Goal: Task Accomplishment & Management: Manage account settings

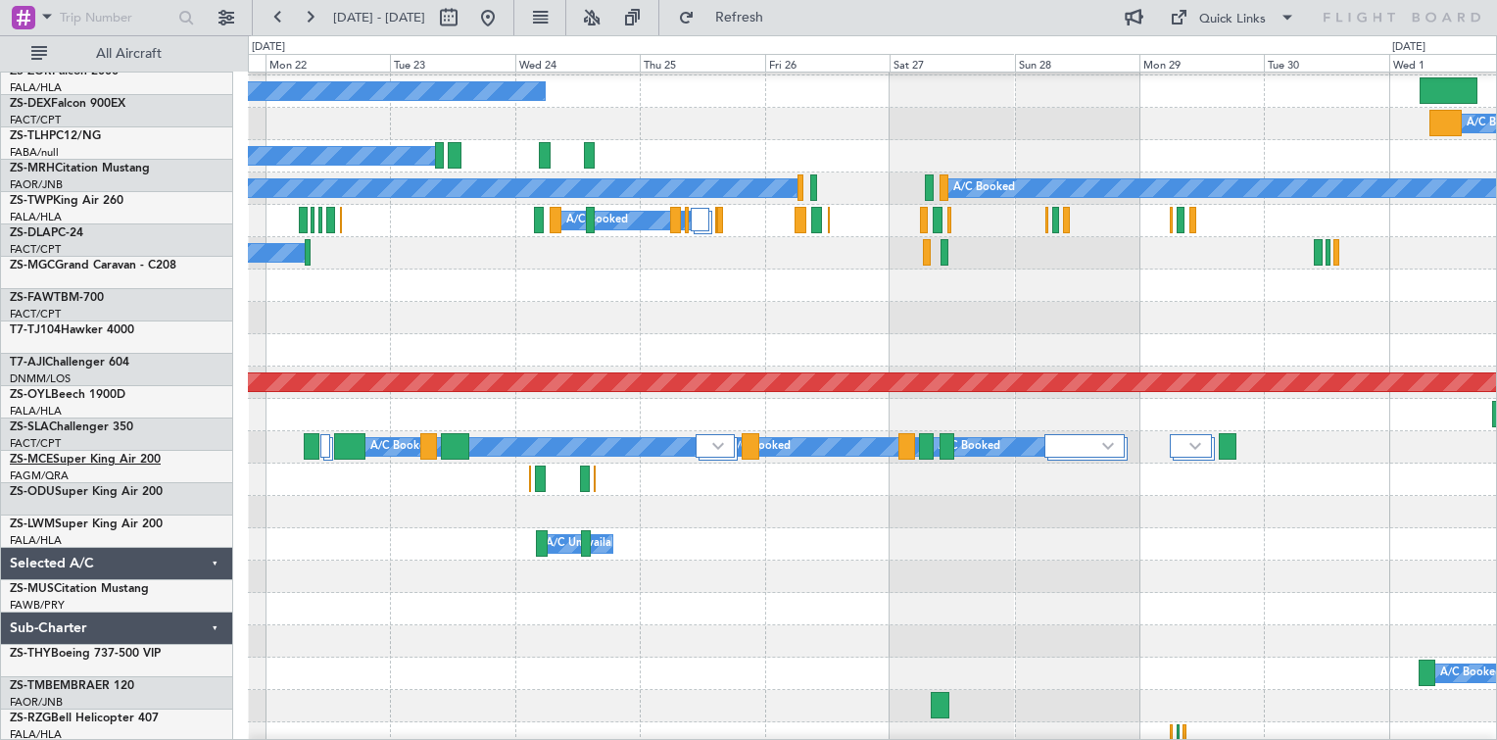
scroll to position [882, 0]
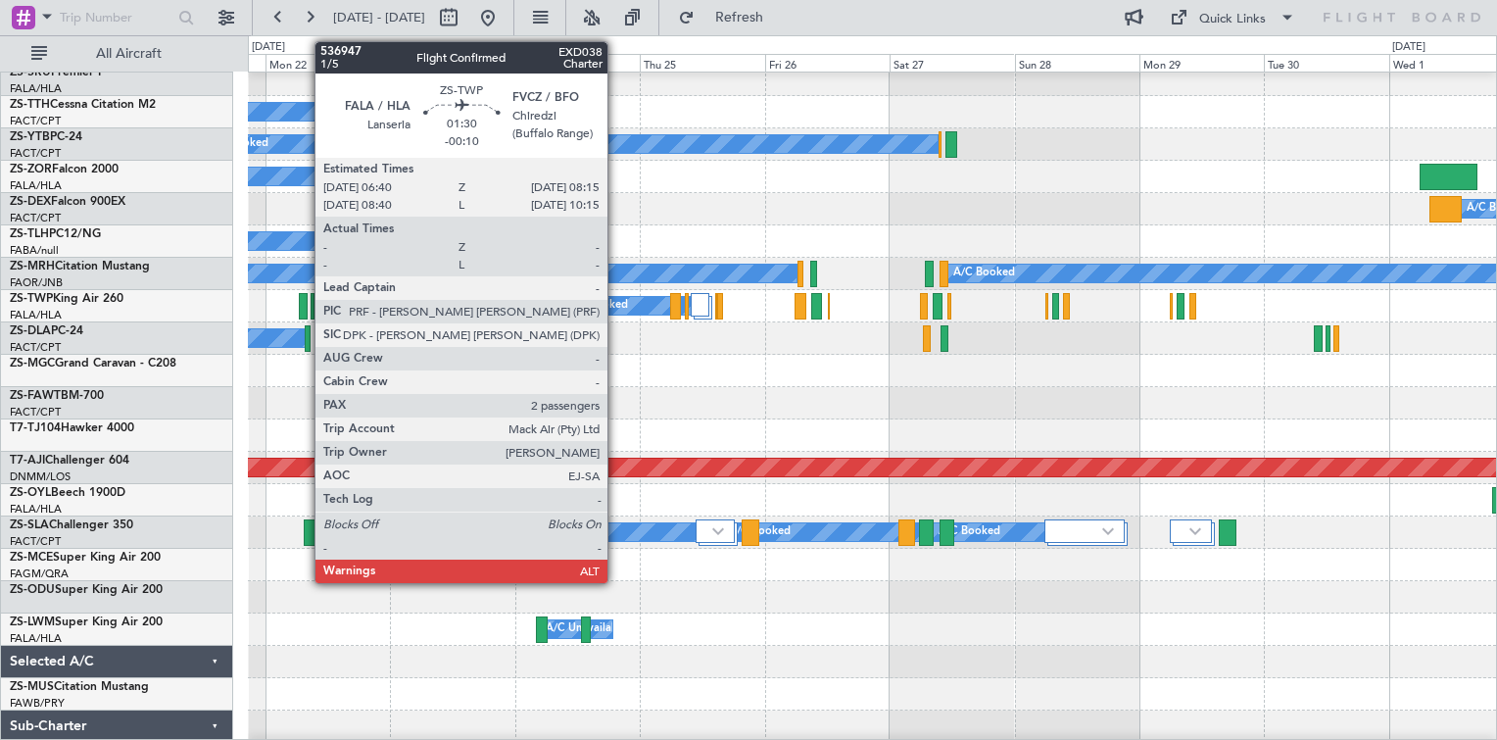
click at [305, 310] on div at bounding box center [303, 306] width 9 height 26
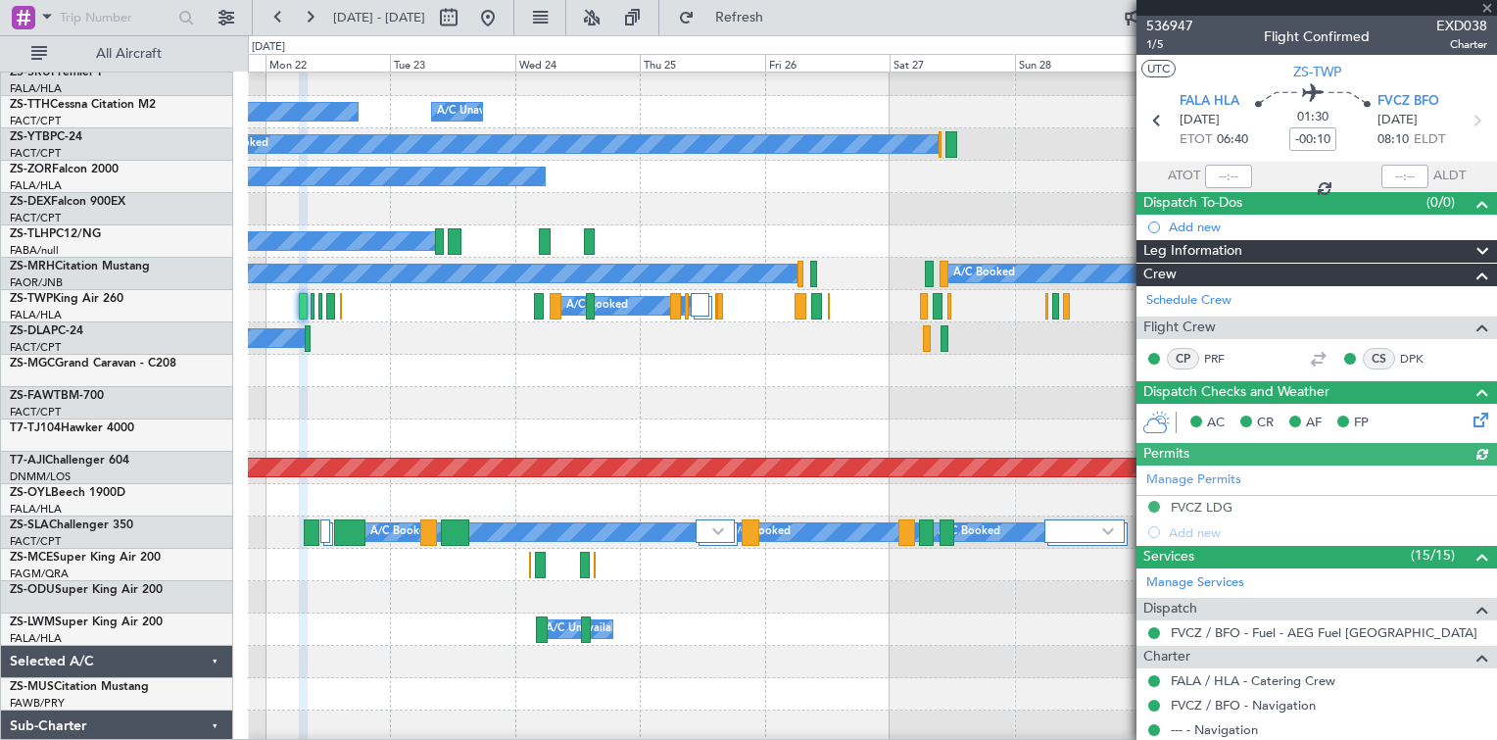
click at [1211, 506] on div "Manage Permits FVCZ LDG Add new" at bounding box center [1316, 504] width 361 height 79
click at [1211, 506] on div "FVCZ LDG" at bounding box center [1202, 507] width 62 height 17
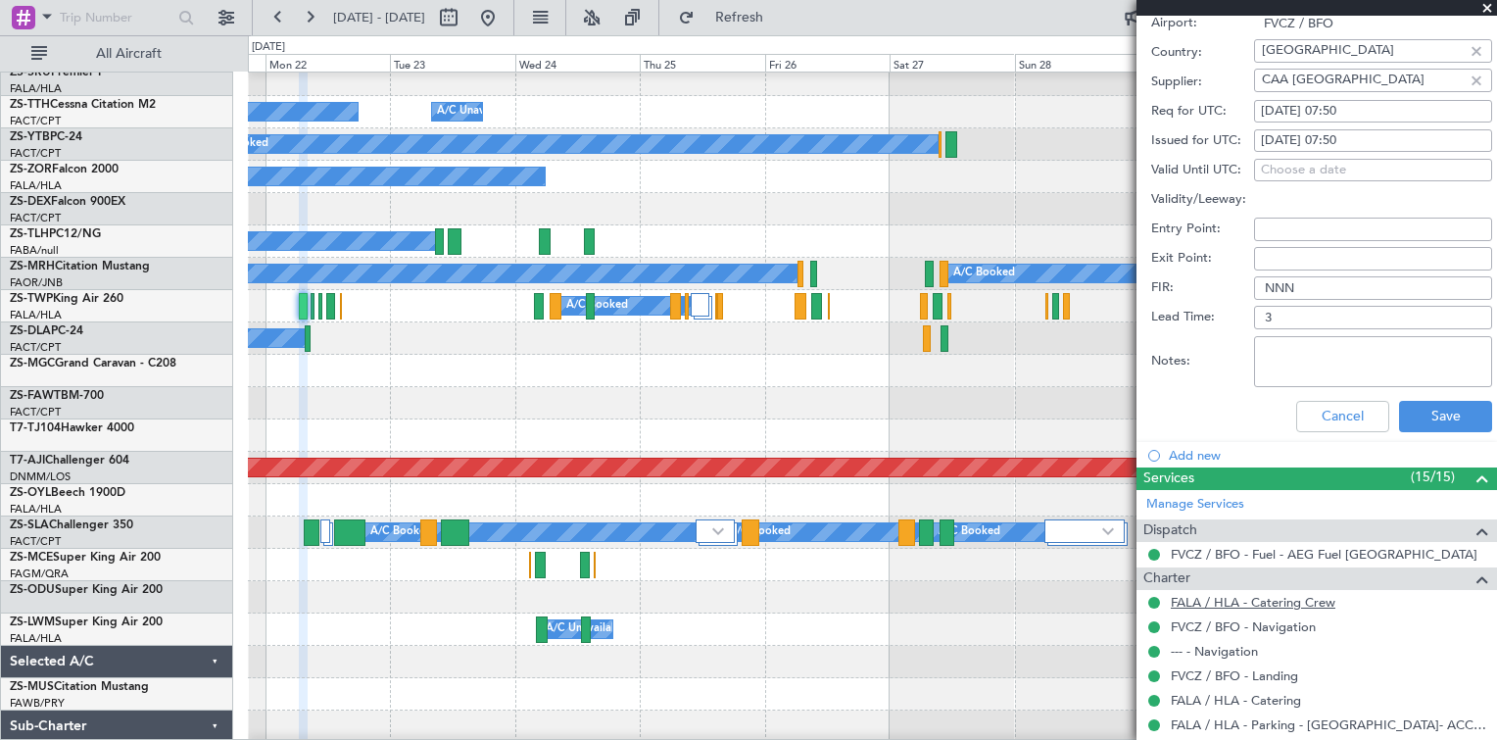
scroll to position [784, 0]
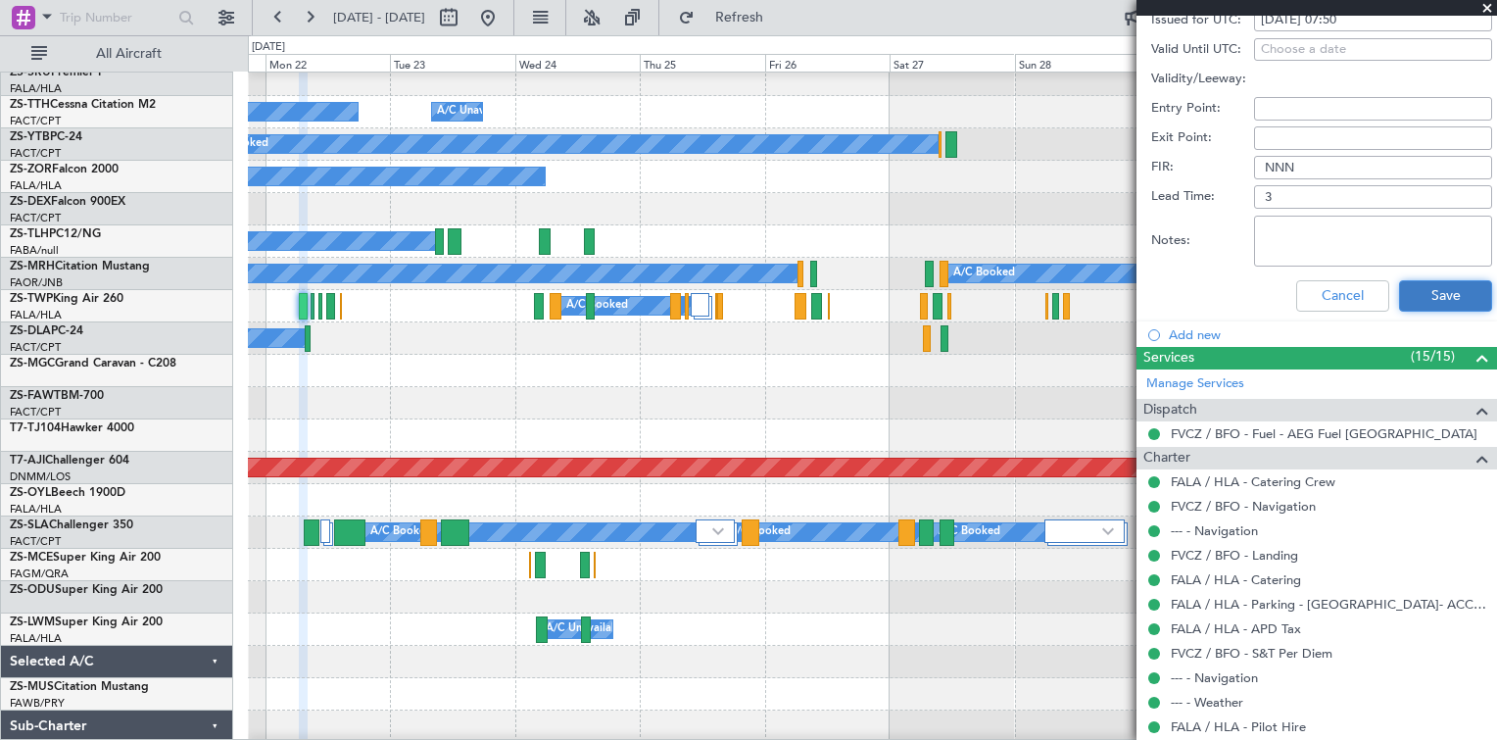
click at [1417, 290] on button "Save" at bounding box center [1445, 295] width 93 height 31
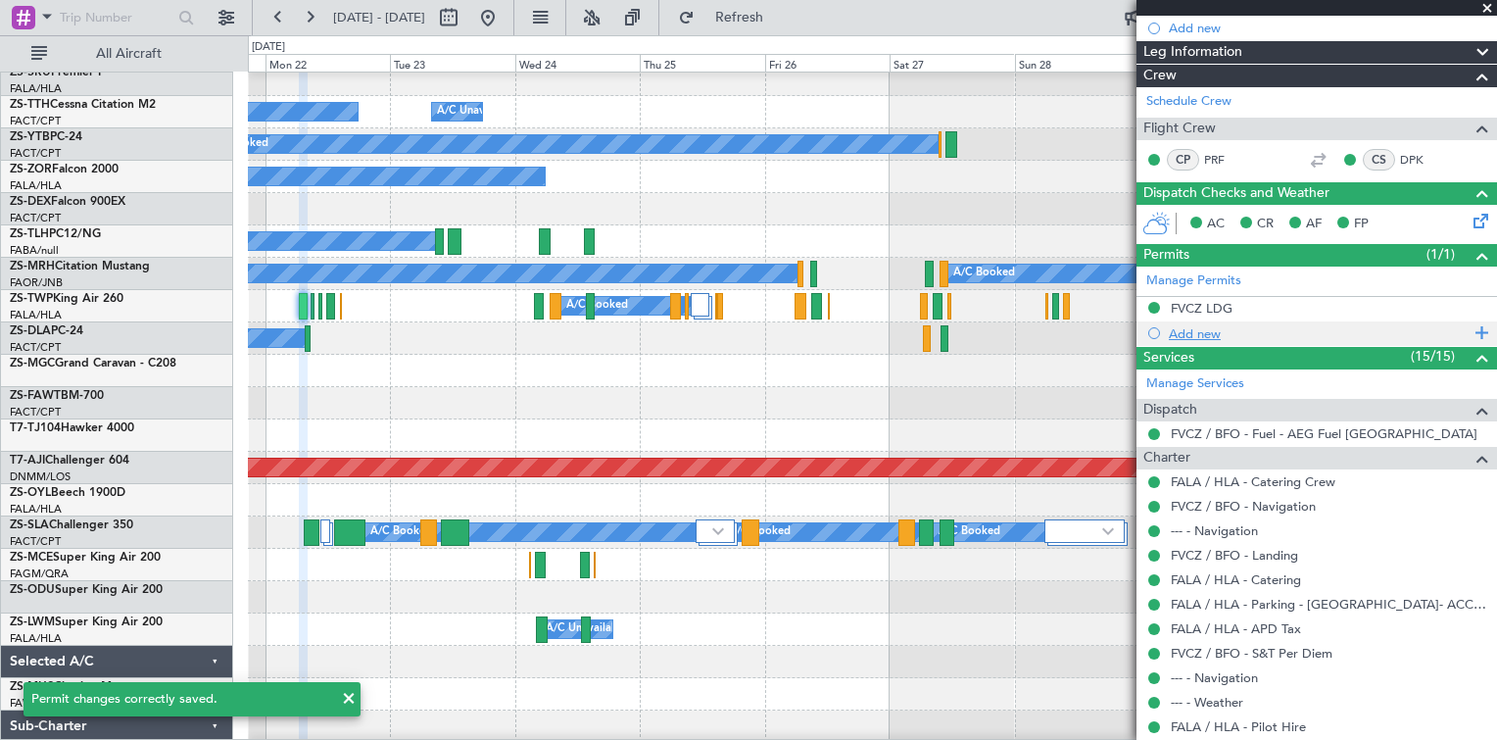
scroll to position [0, 0]
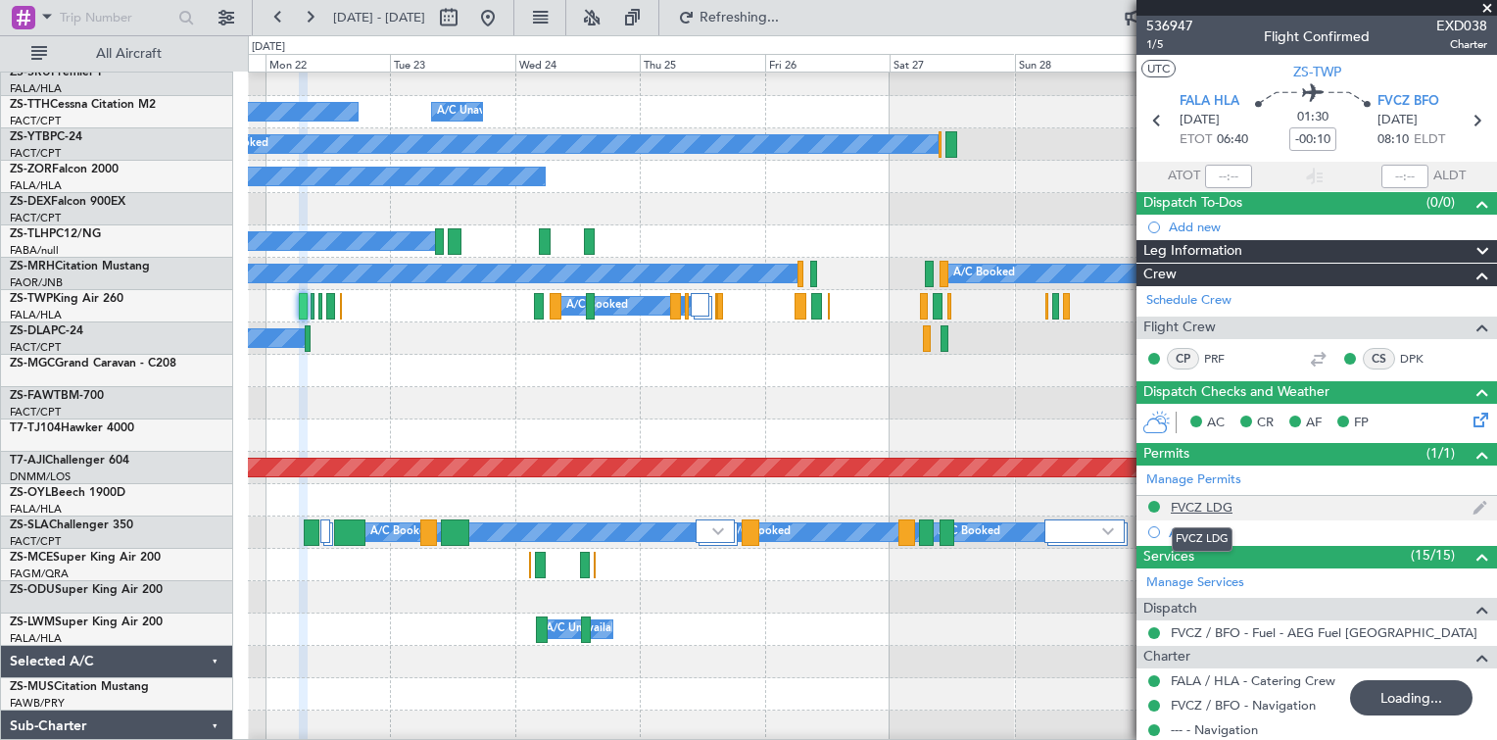
click at [1199, 502] on div "FVCZ LDG" at bounding box center [1202, 507] width 62 height 17
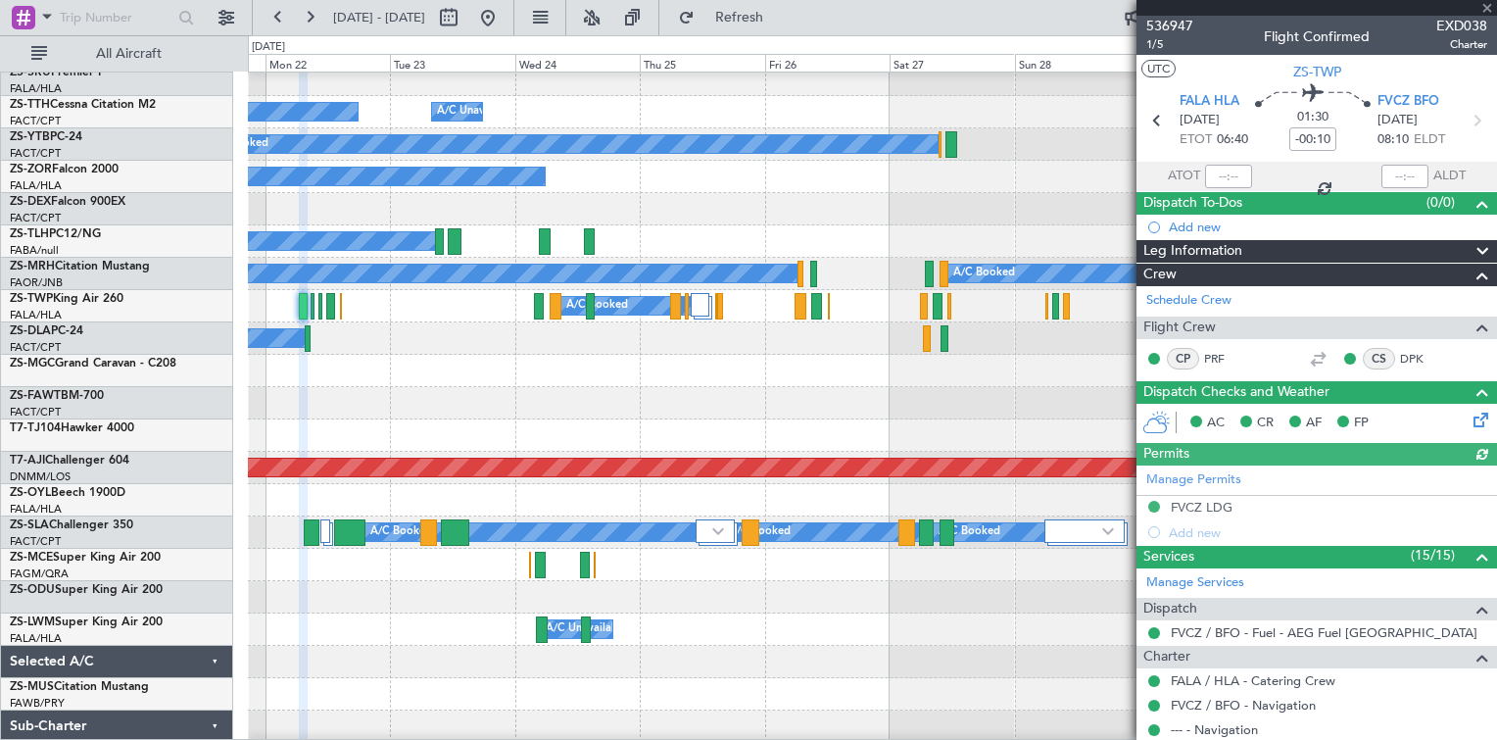
click at [1189, 502] on div "Manage Permits FVCZ LDG Add new" at bounding box center [1316, 504] width 361 height 79
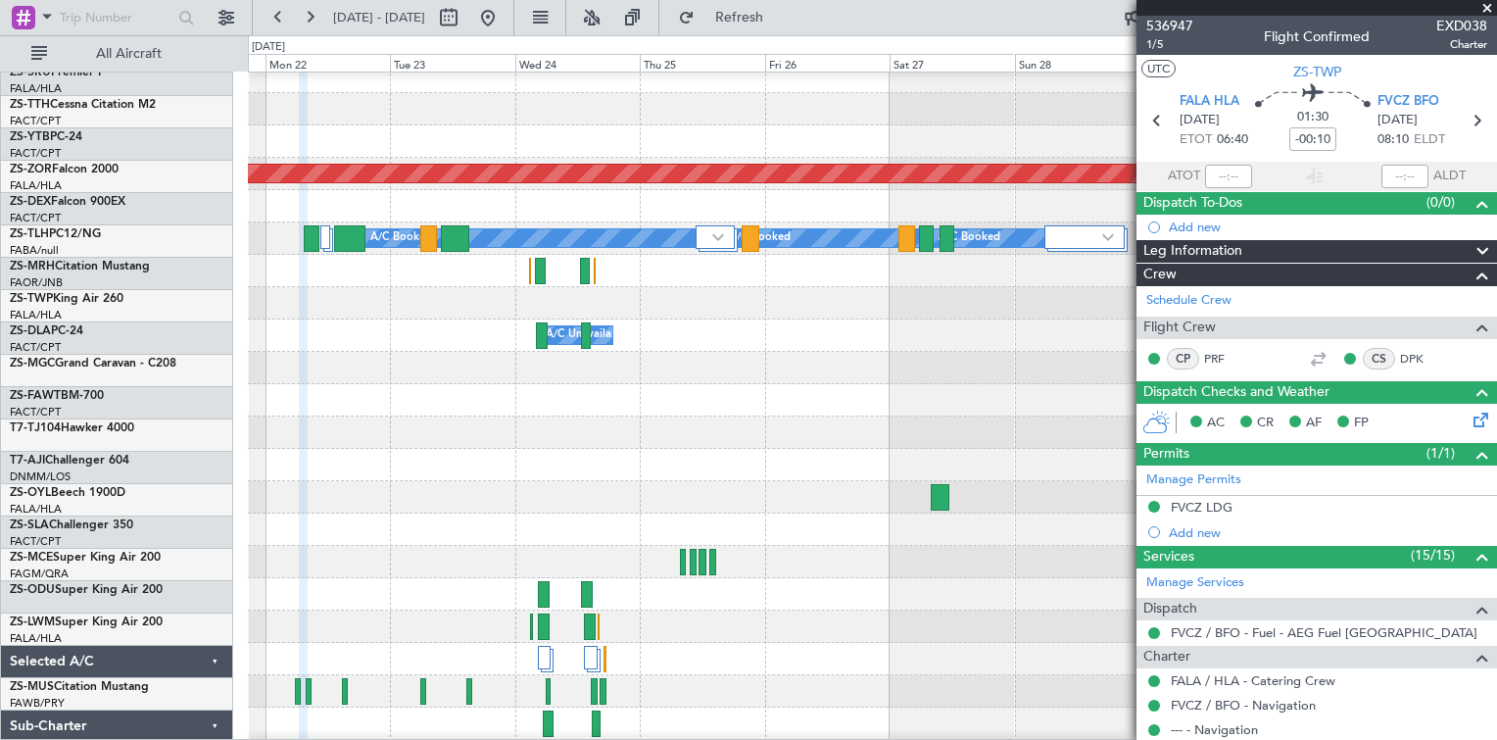
scroll to position [1176, 0]
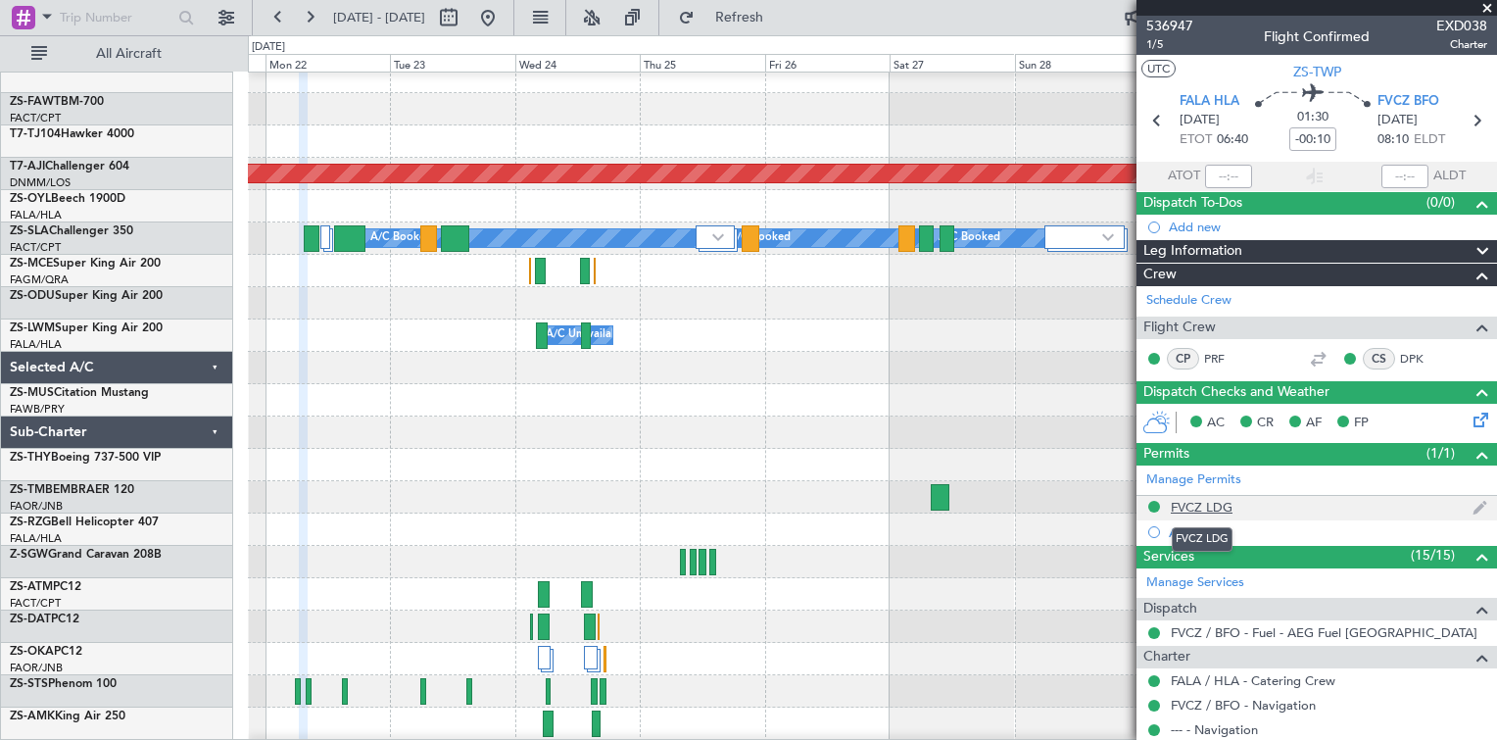
click at [1190, 507] on div "FVCZ LDG" at bounding box center [1202, 507] width 62 height 17
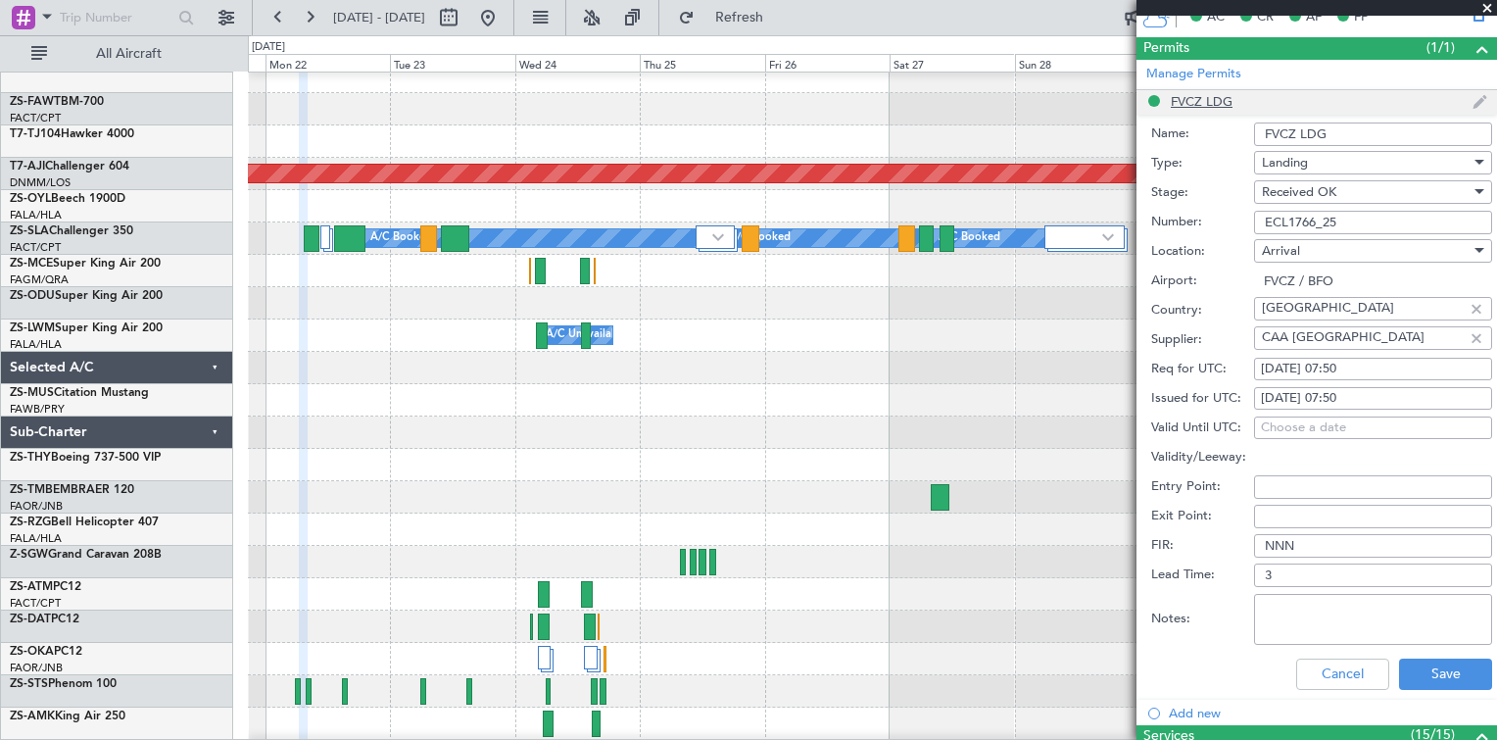
scroll to position [490, 0]
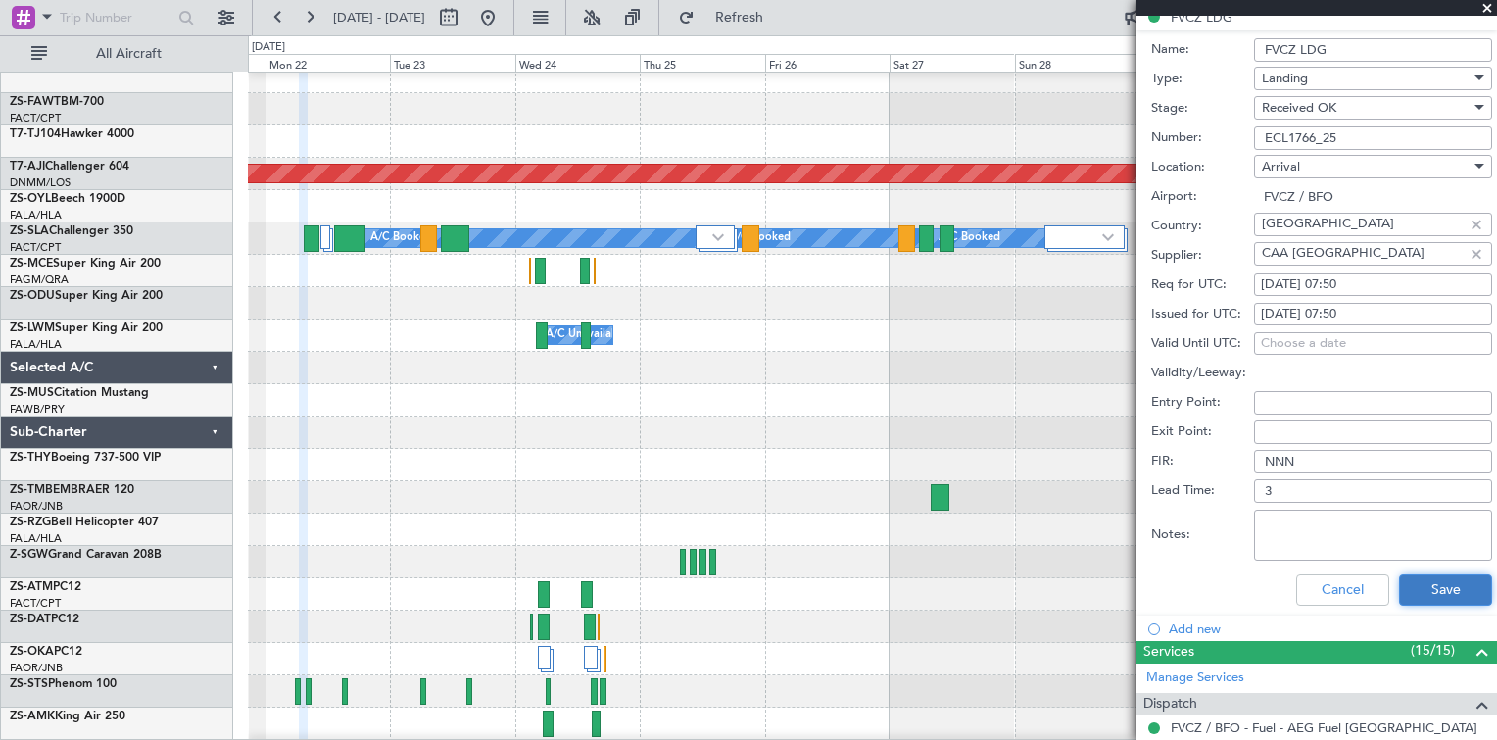
click at [1419, 588] on button "Save" at bounding box center [1445, 589] width 93 height 31
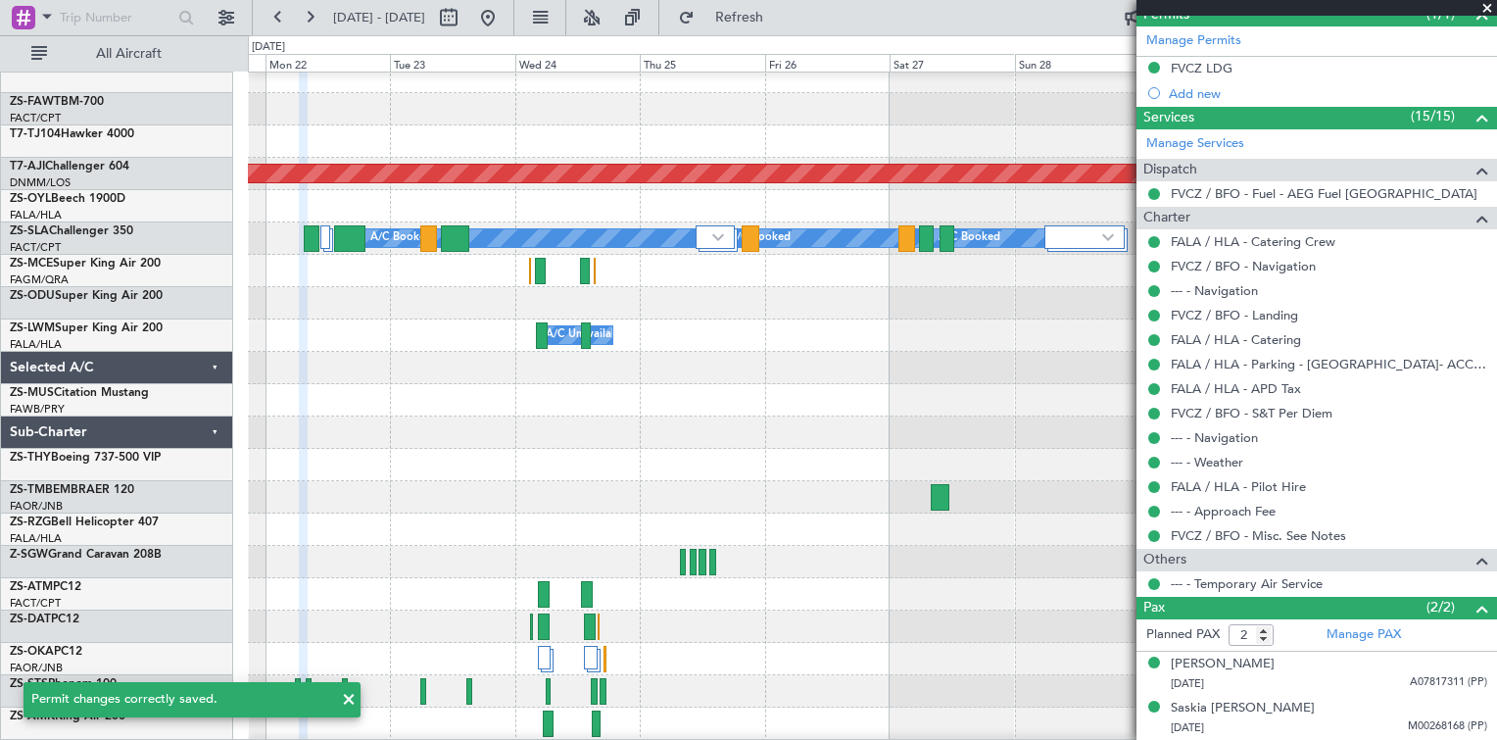
scroll to position [0, 0]
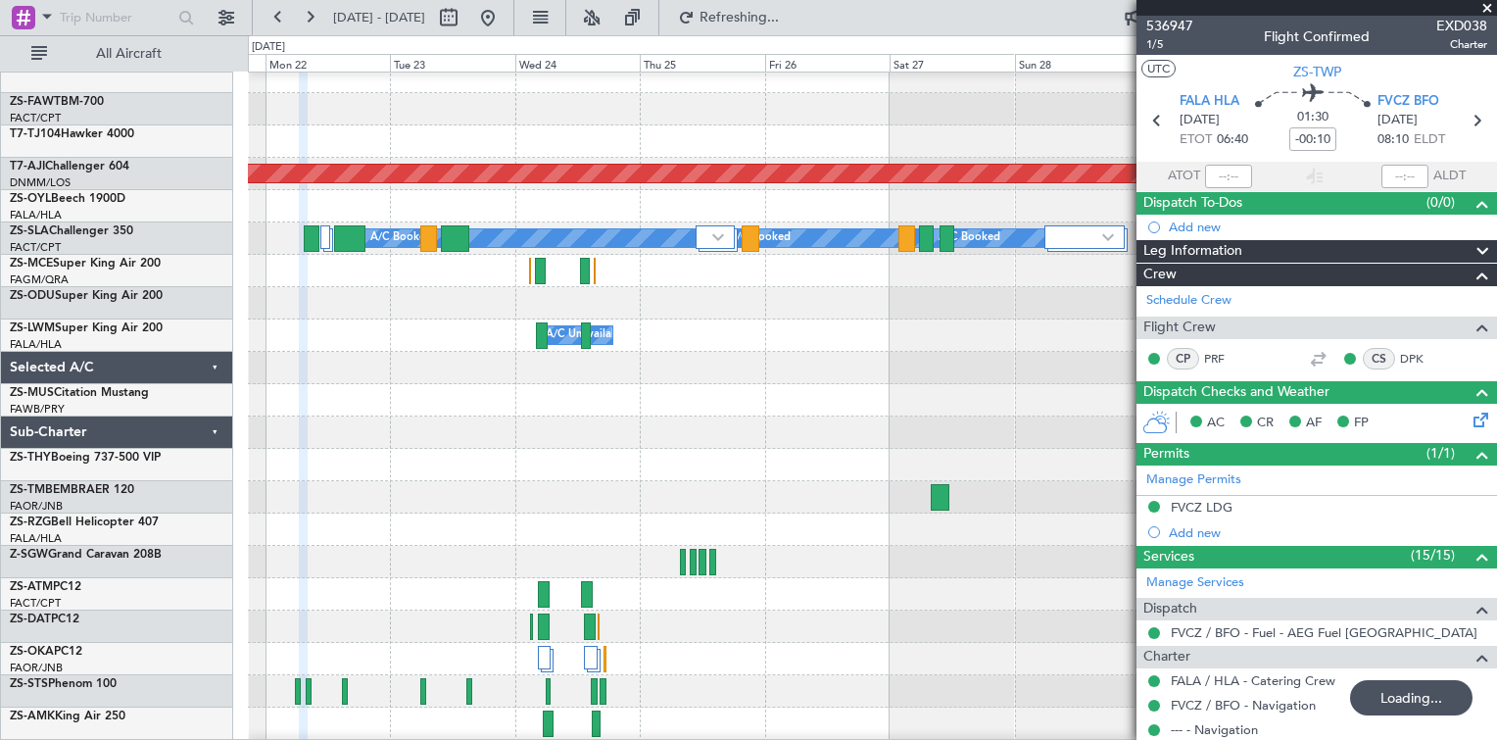
click at [1488, 11] on span at bounding box center [1487, 9] width 20 height 18
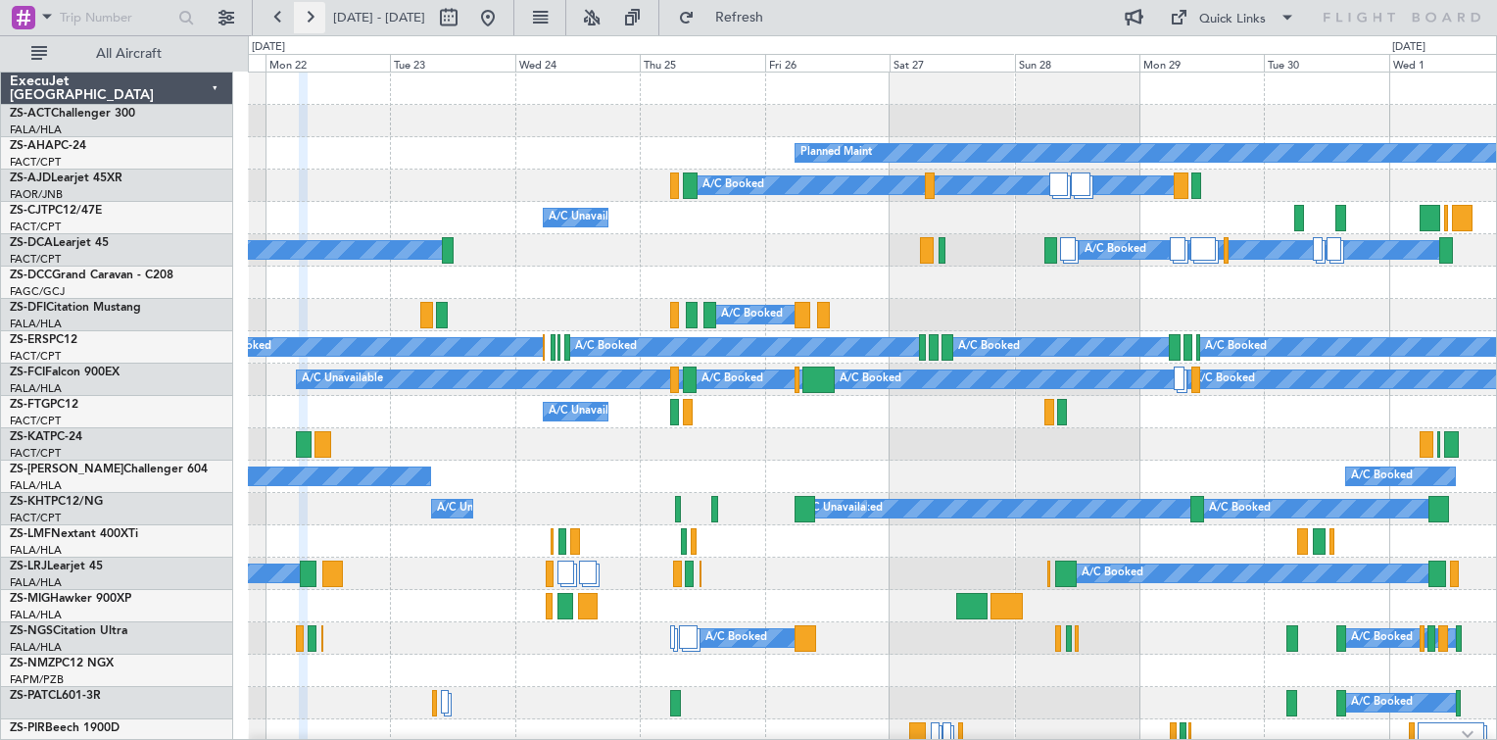
click at [302, 15] on button at bounding box center [309, 17] width 31 height 31
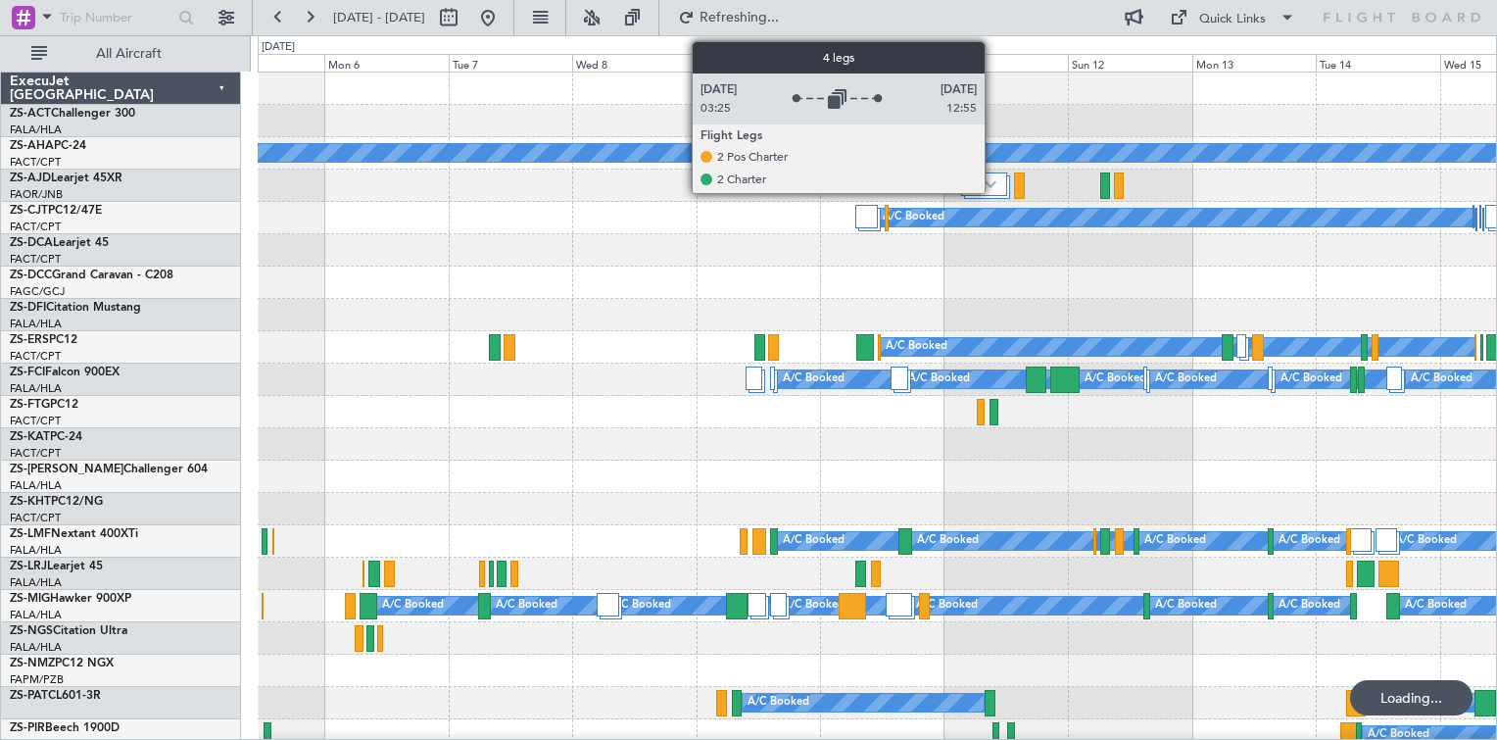
click at [993, 182] on img at bounding box center [991, 184] width 12 height 8
click at [990, 178] on div at bounding box center [984, 184] width 47 height 24
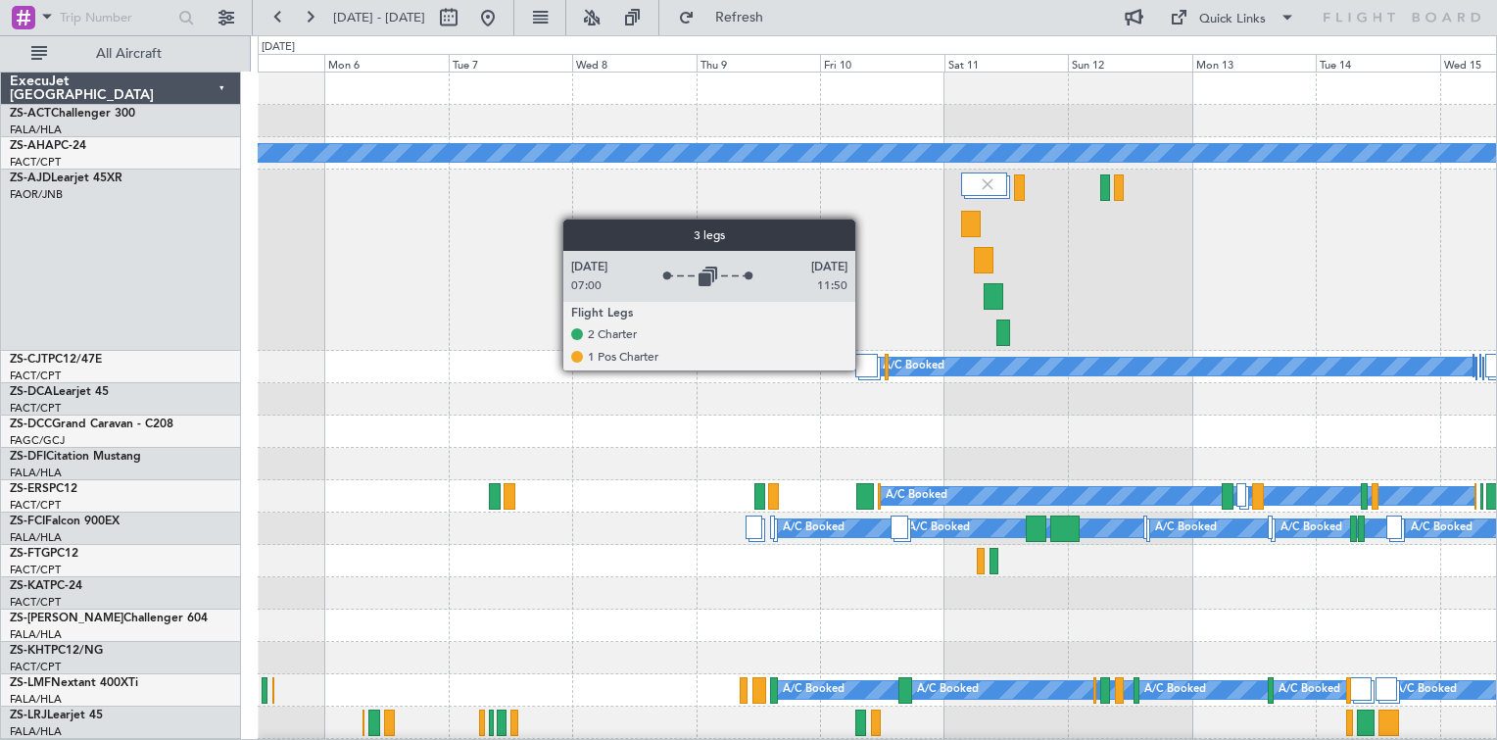
click at [864, 369] on div at bounding box center [866, 366] width 23 height 24
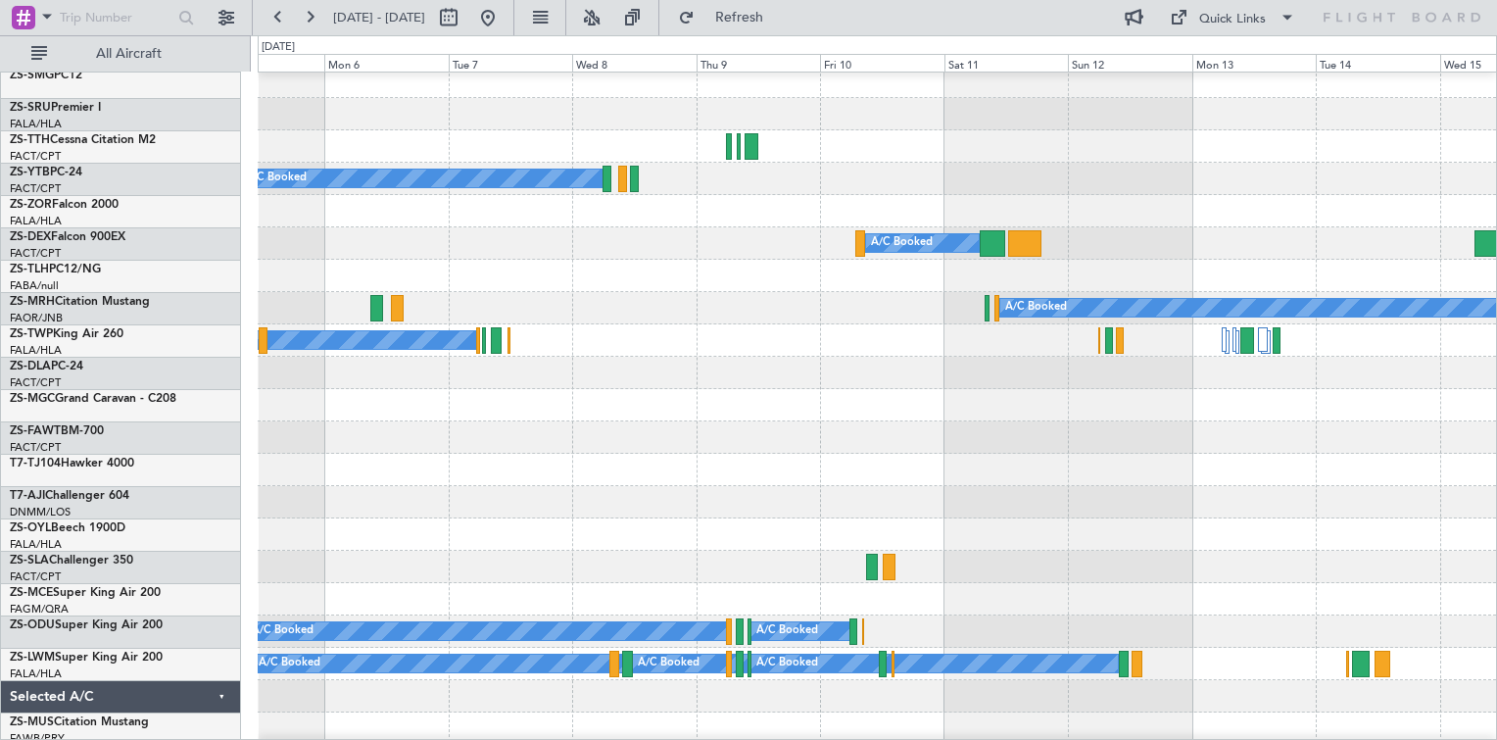
scroll to position [1176, 0]
